Goal: Check status: Check status

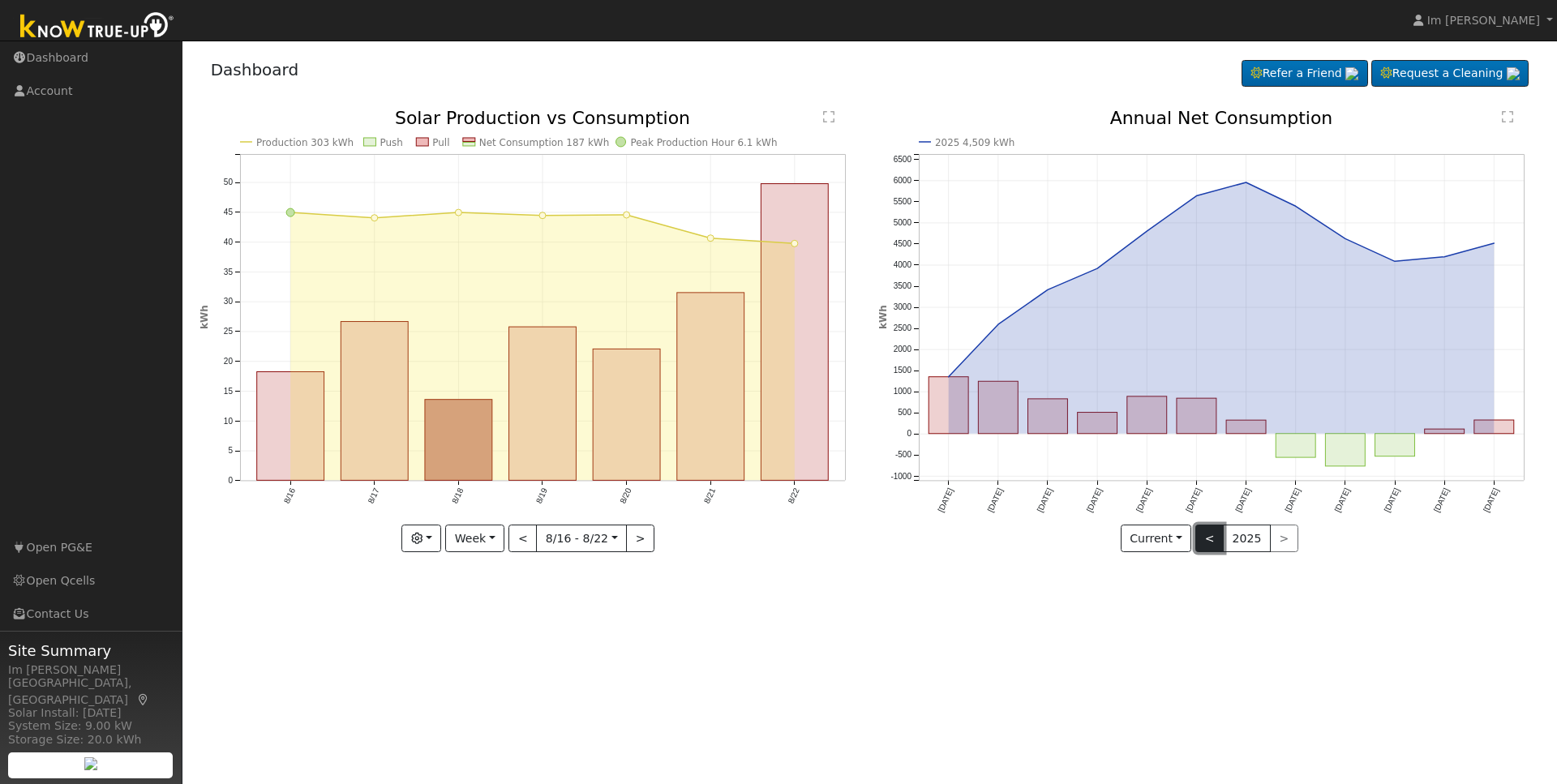
click at [1213, 539] on button "<" at bounding box center [1209, 538] width 29 height 28
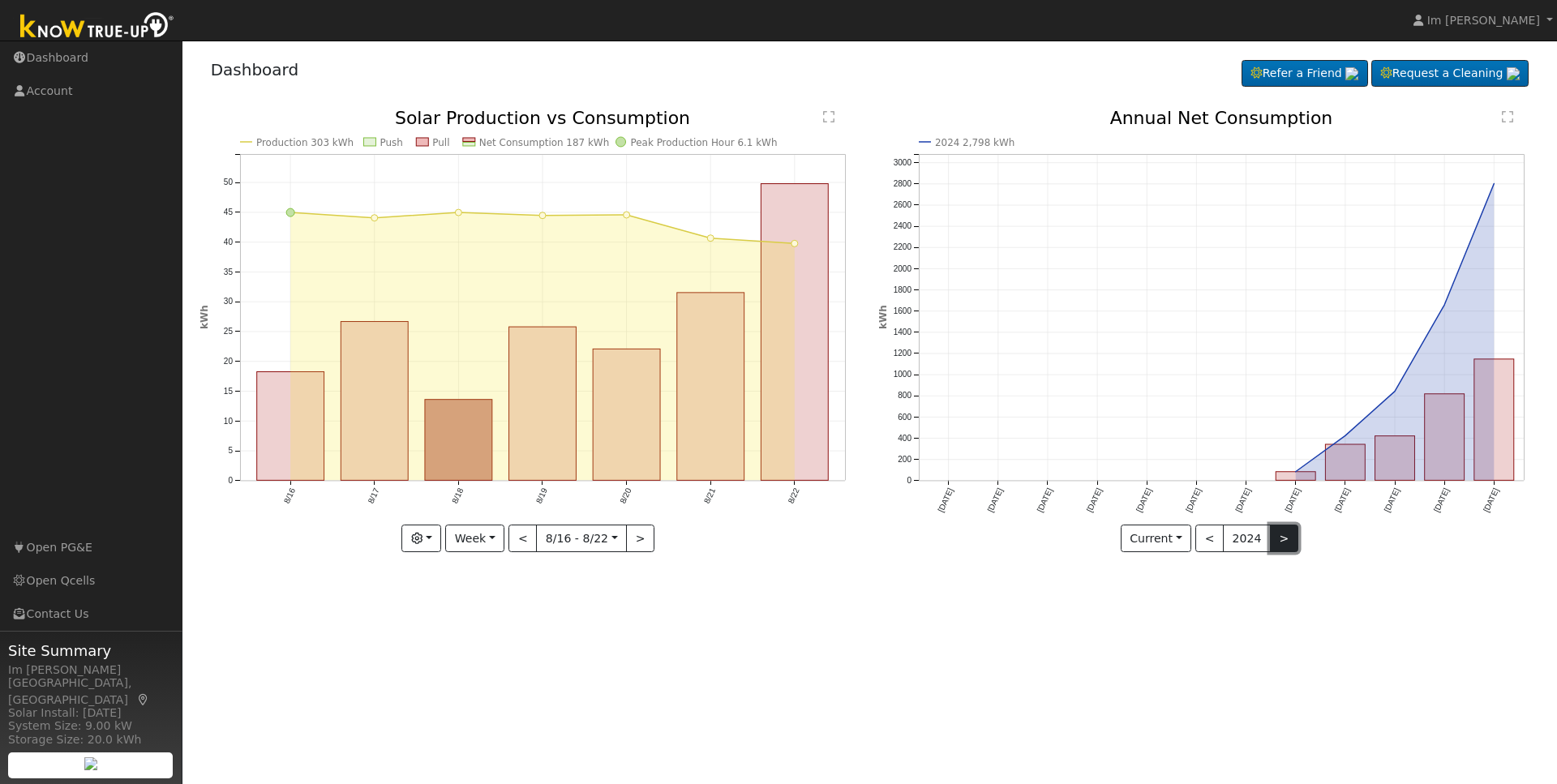
click at [1282, 541] on button ">" at bounding box center [1284, 538] width 29 height 28
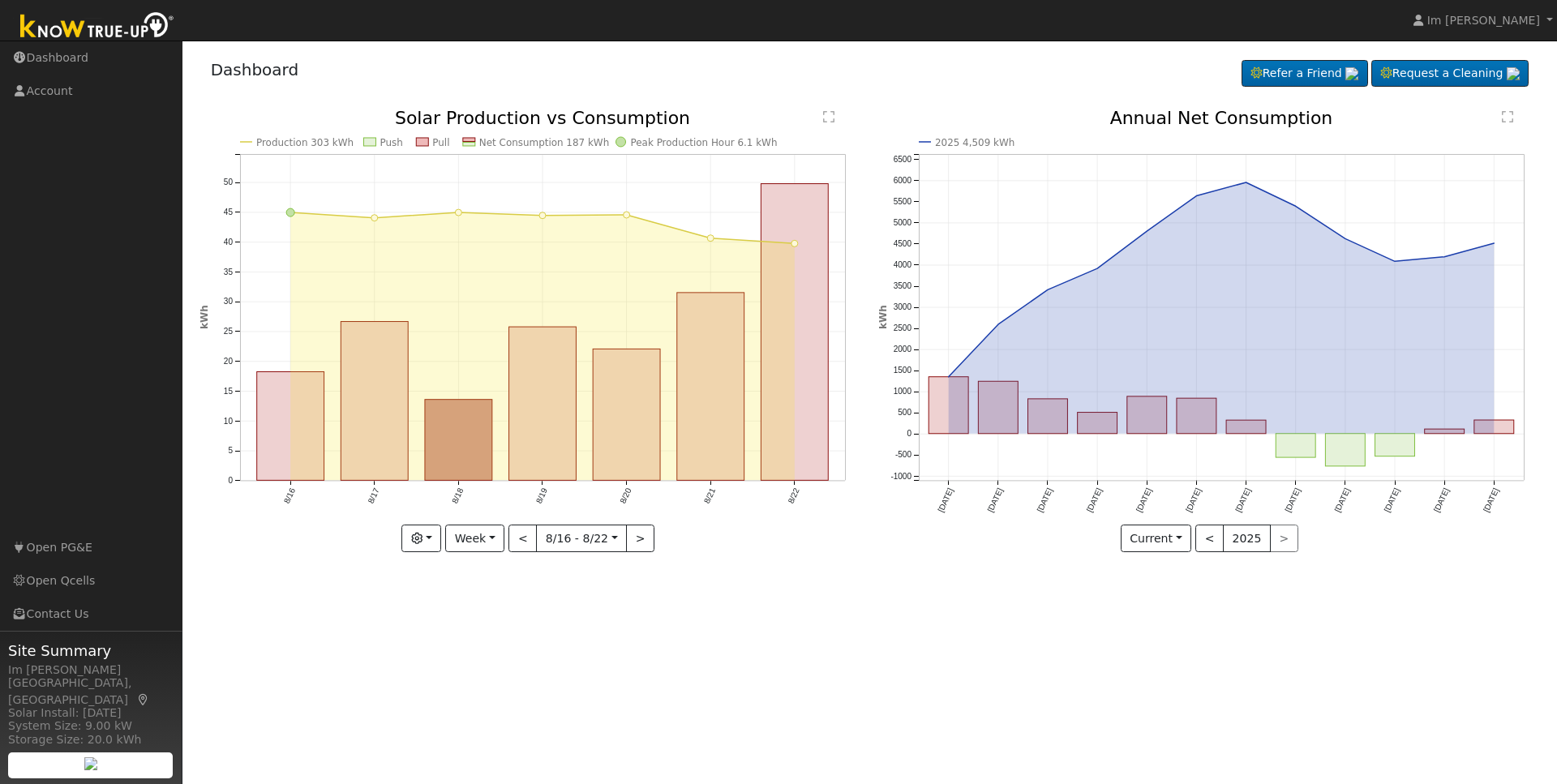
click at [1285, 544] on div "< 2025 >" at bounding box center [1246, 538] width 103 height 28
click at [1285, 538] on div "< 2025 >" at bounding box center [1246, 538] width 103 height 28
click at [1212, 539] on button "<" at bounding box center [1209, 538] width 29 height 28
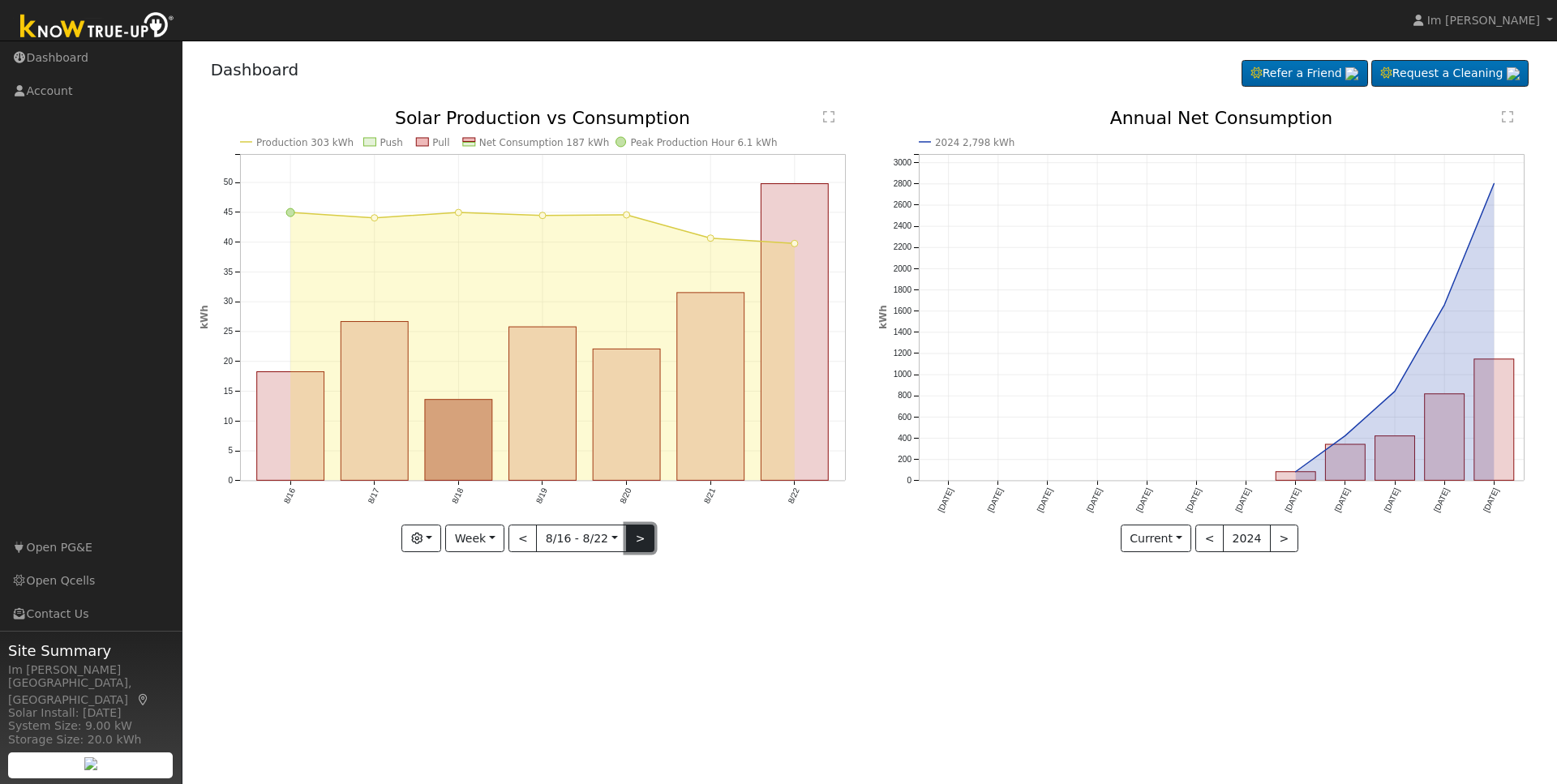
click at [645, 539] on button ">" at bounding box center [640, 538] width 29 height 28
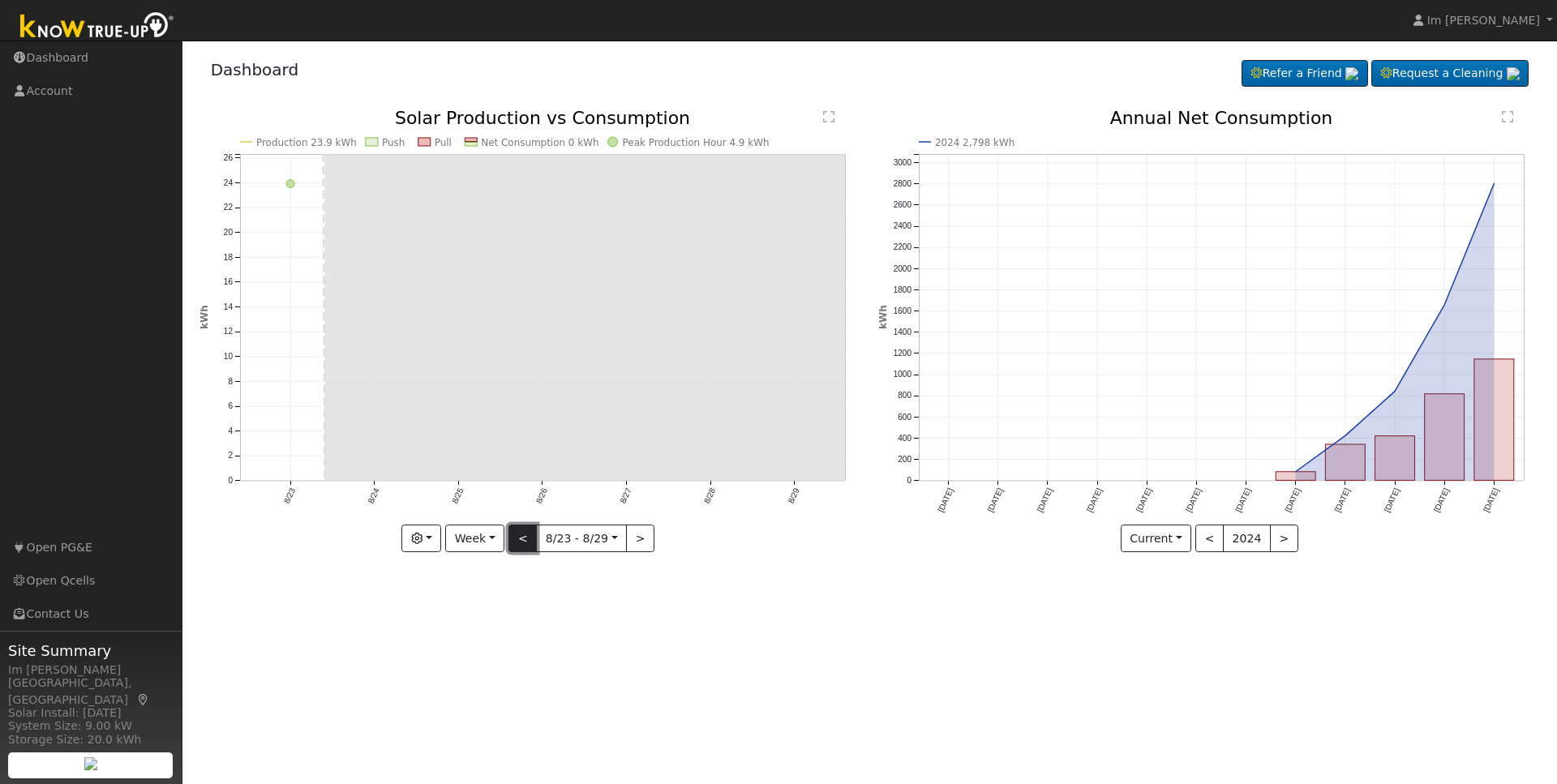
click at [520, 535] on button "<" at bounding box center [522, 538] width 29 height 28
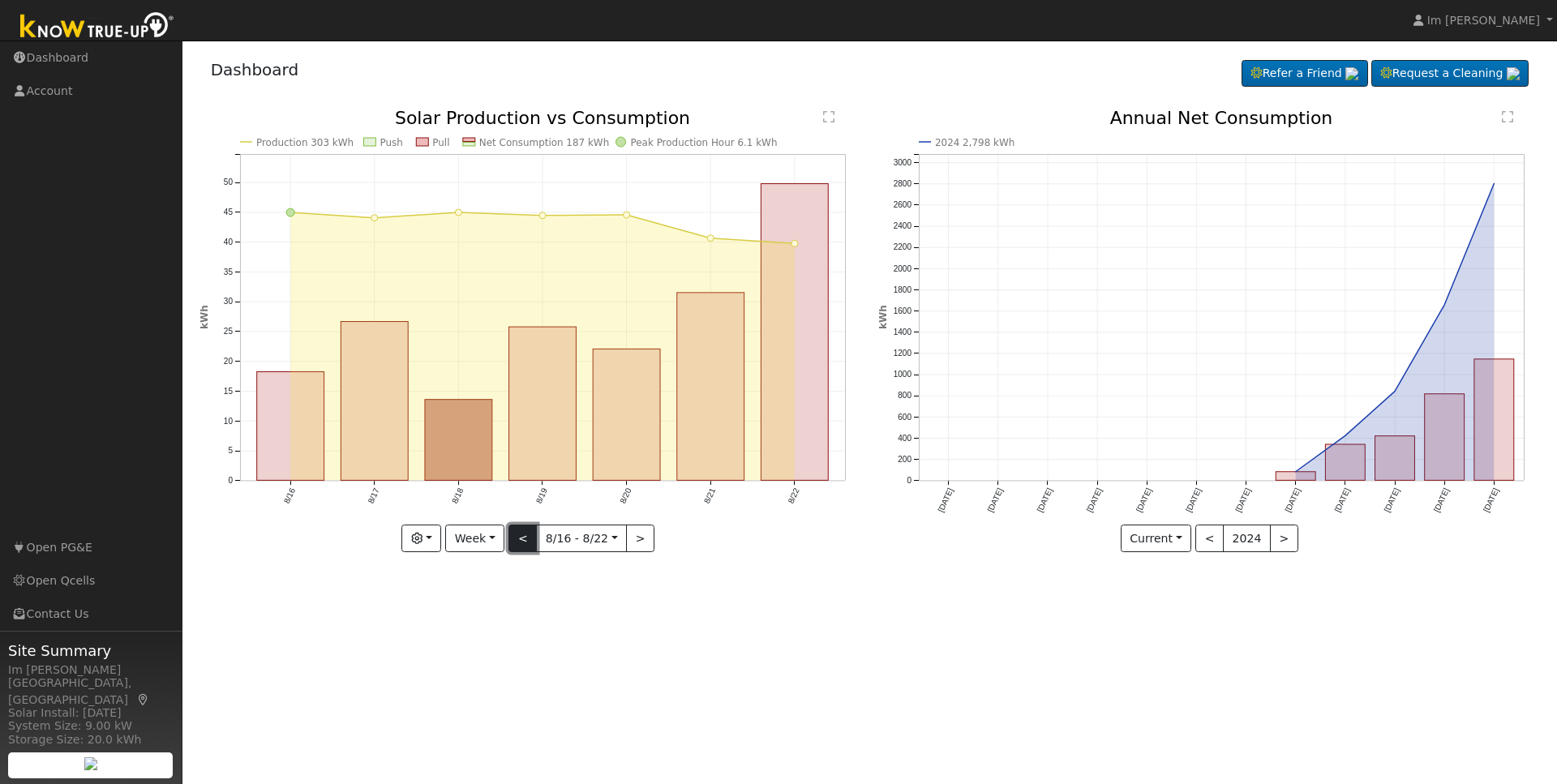
click at [530, 544] on button "<" at bounding box center [522, 538] width 29 height 28
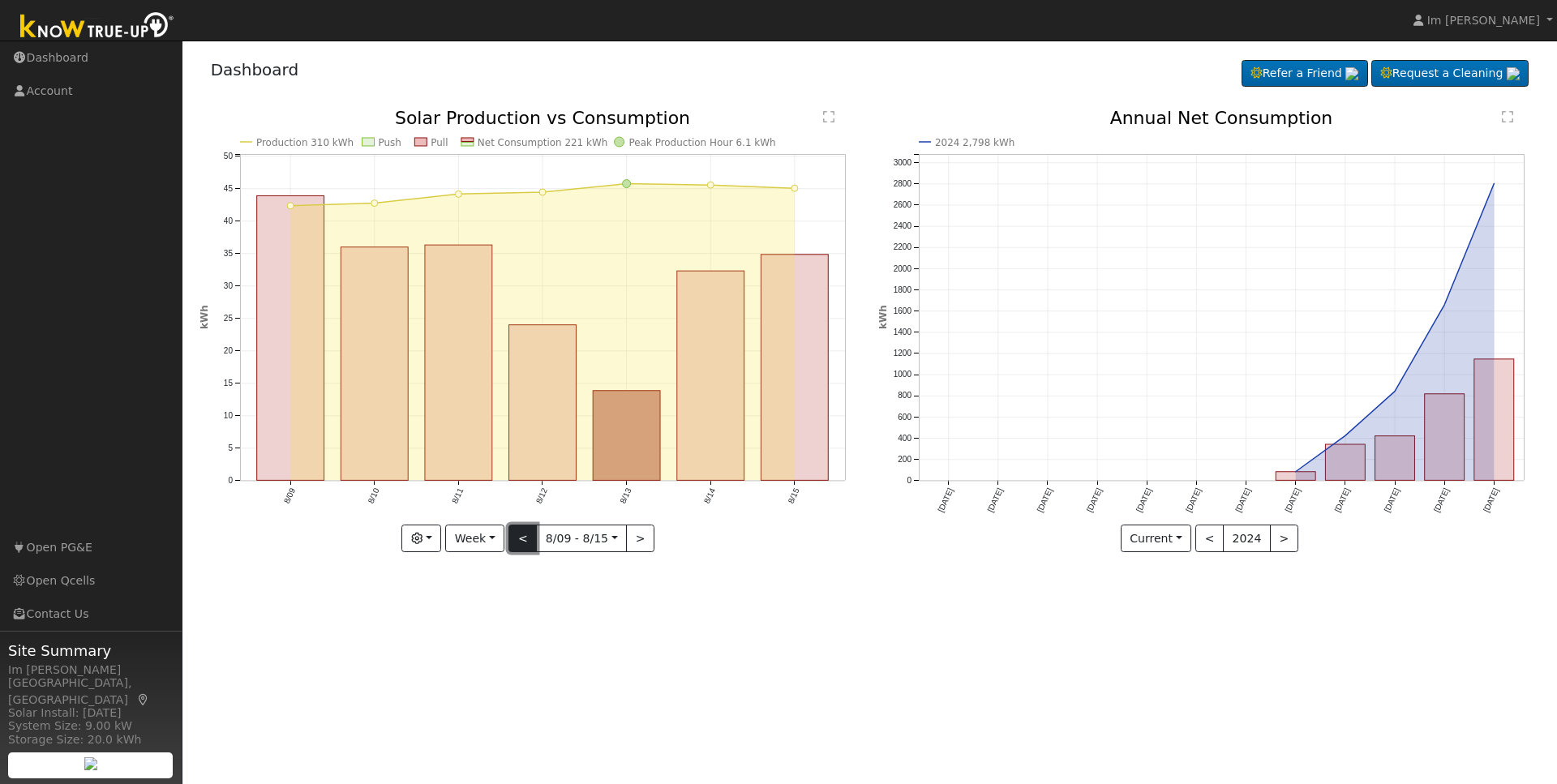
click at [530, 544] on button "<" at bounding box center [522, 538] width 29 height 28
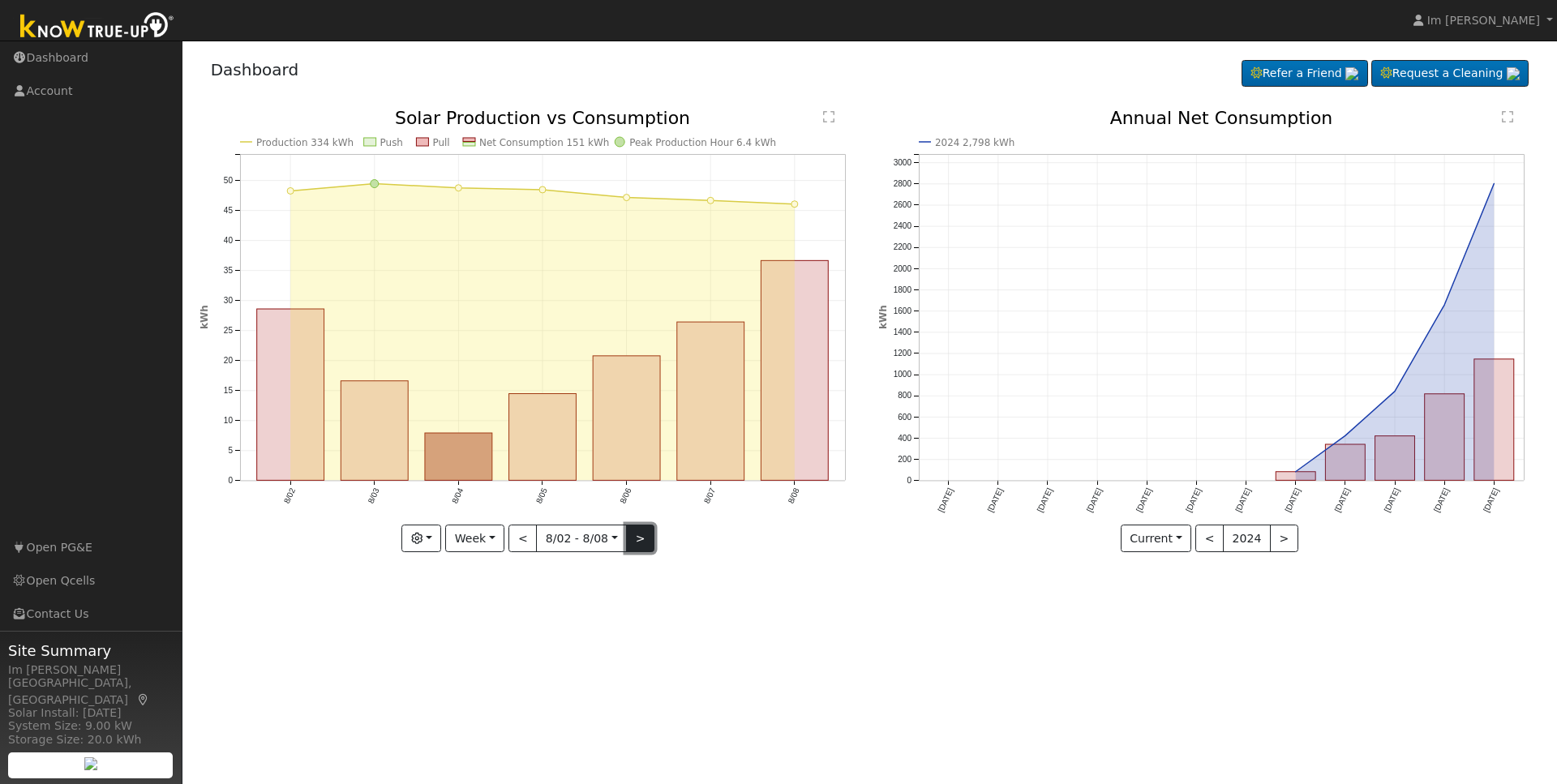
click at [642, 543] on button ">" at bounding box center [640, 538] width 29 height 28
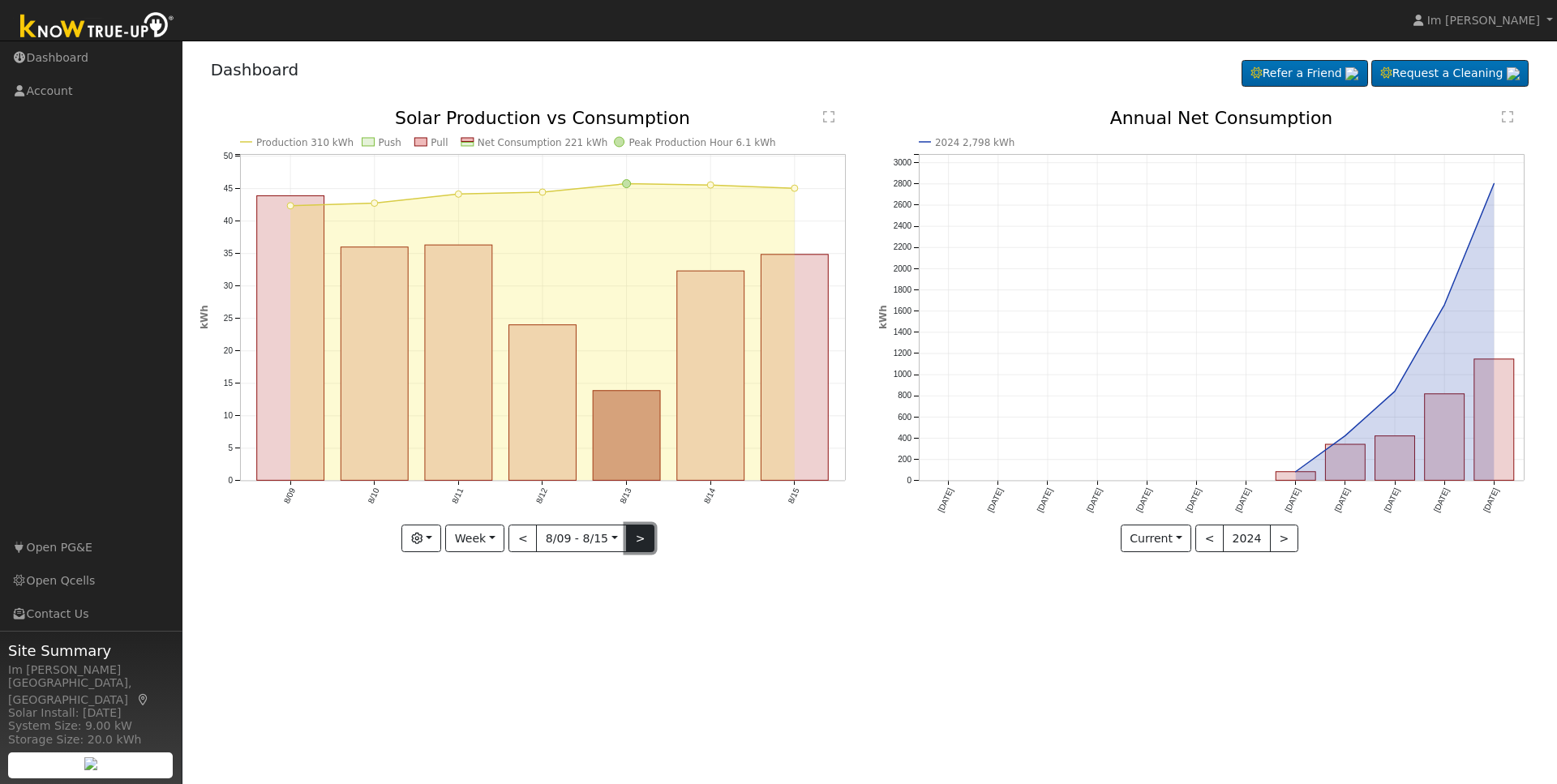
click at [642, 543] on button ">" at bounding box center [640, 538] width 29 height 28
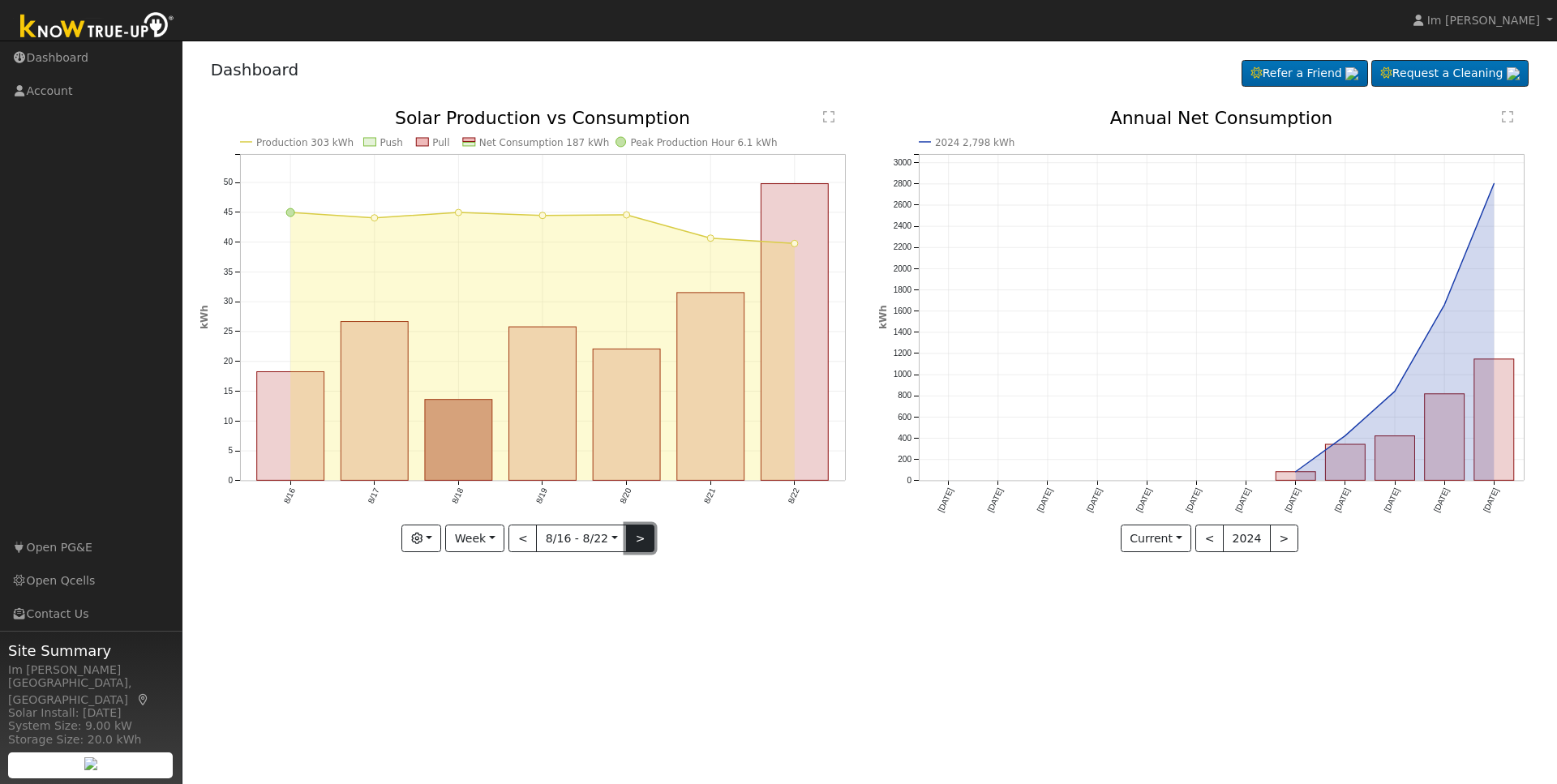
click at [642, 543] on button ">" at bounding box center [640, 538] width 29 height 28
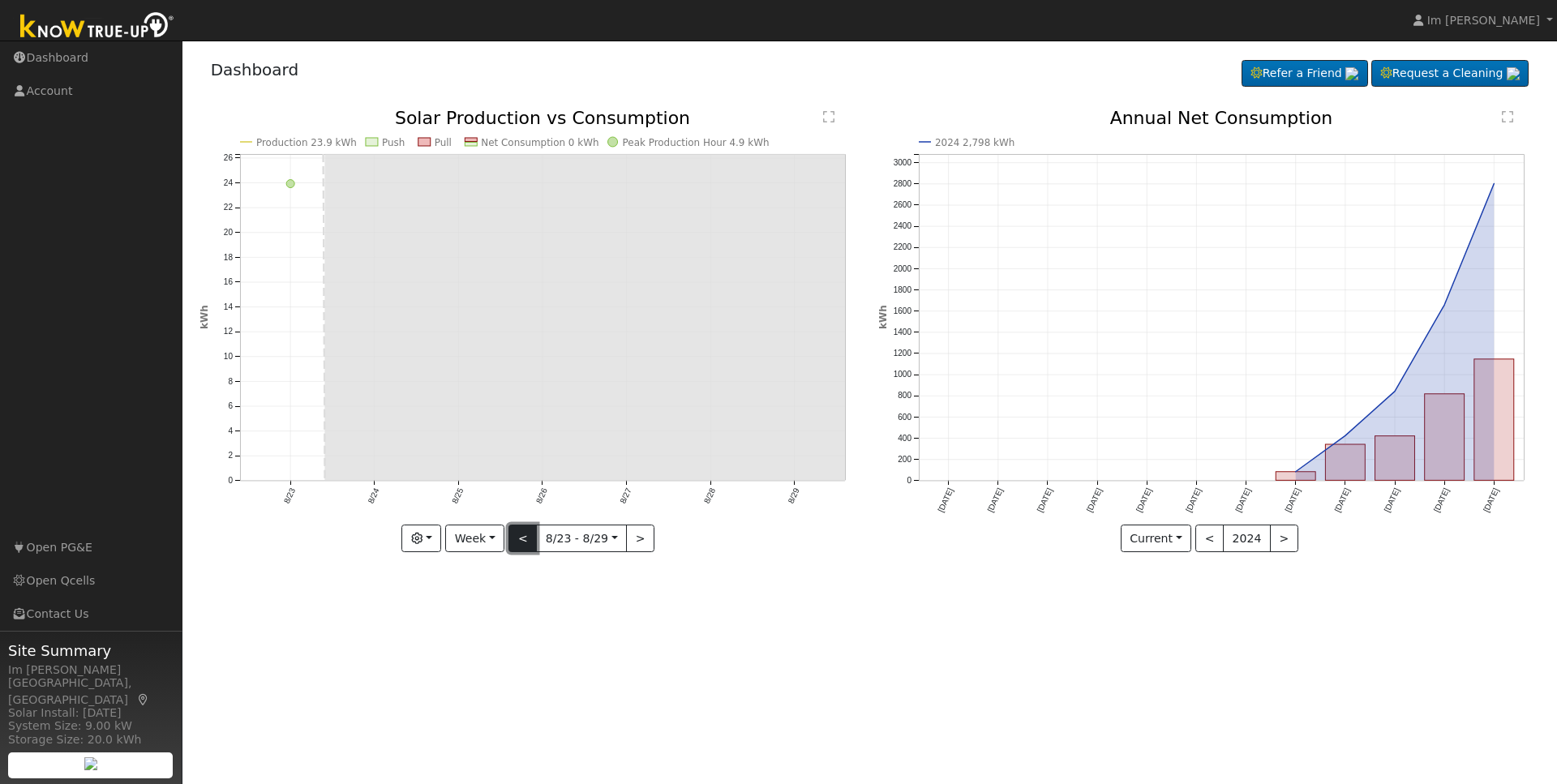
click at [512, 541] on button "<" at bounding box center [522, 538] width 29 height 28
type input "[DATE]"
